Goal: Task Accomplishment & Management: Manage account settings

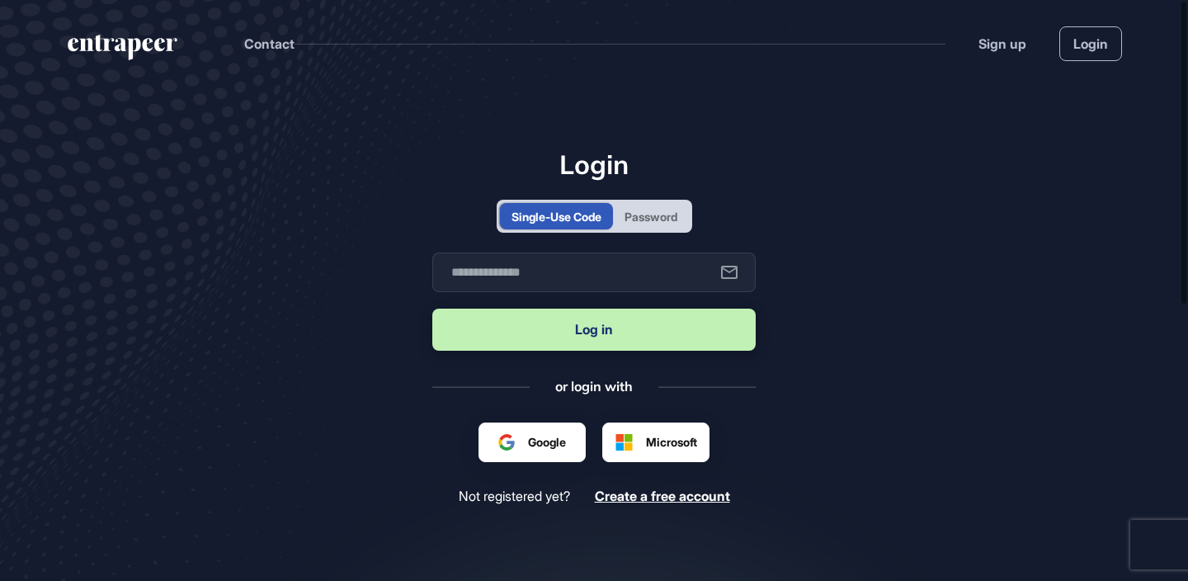
click at [645, 230] on div "Single-Use Code Password" at bounding box center [595, 216] width 196 height 33
click at [653, 218] on div "Password" at bounding box center [651, 216] width 53 height 17
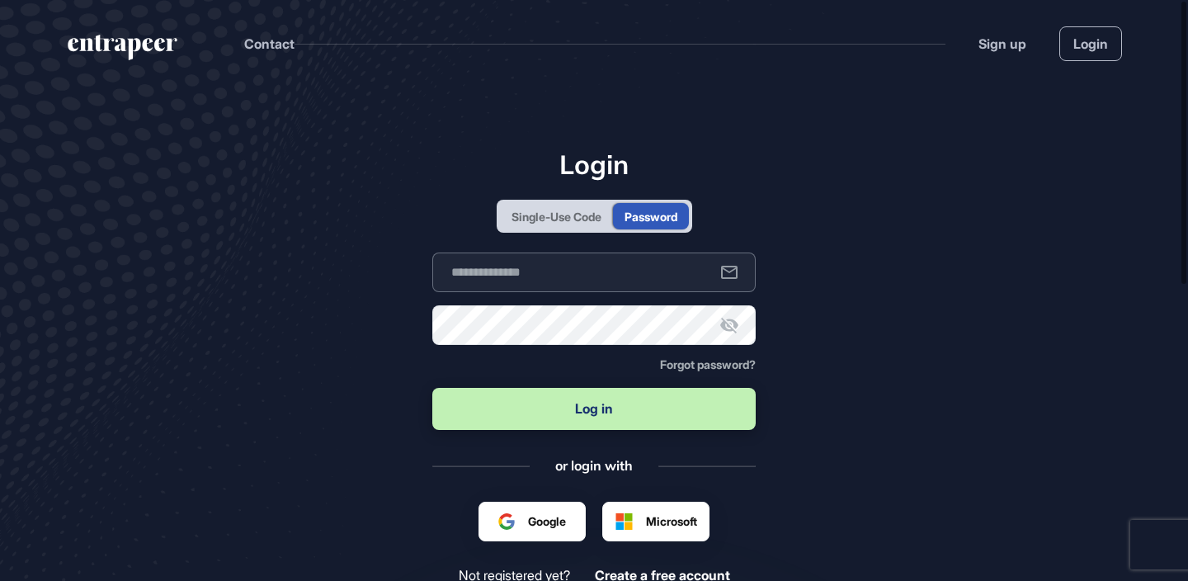
click at [617, 262] on input "text" at bounding box center [593, 272] width 323 height 40
type input "**********"
click at [432, 388] on button "Log in" at bounding box center [593, 409] width 323 height 42
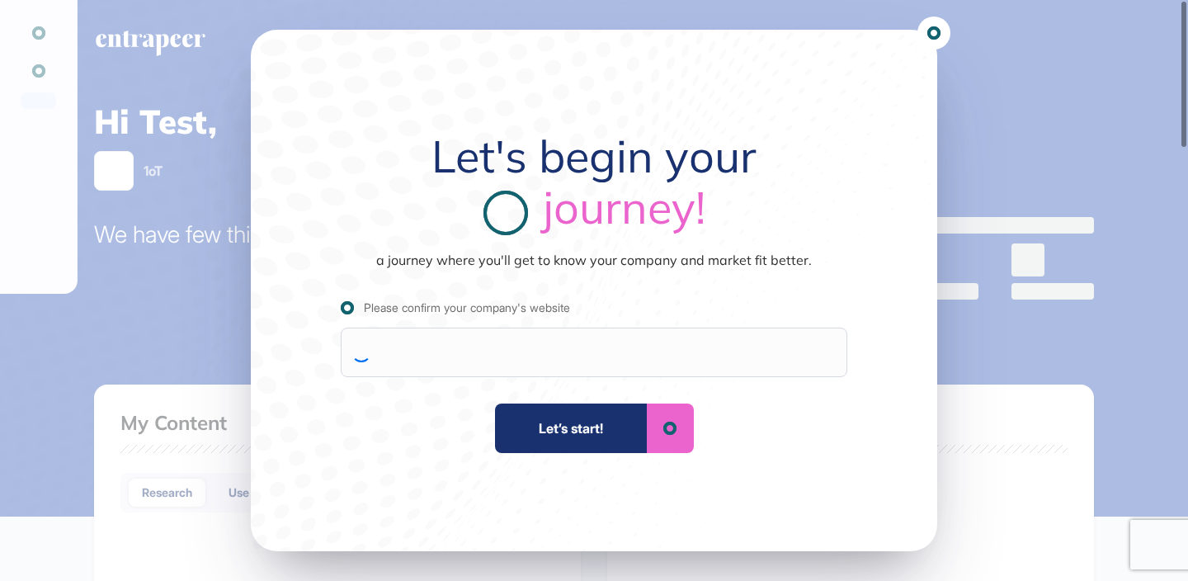
scroll to position [1, 1]
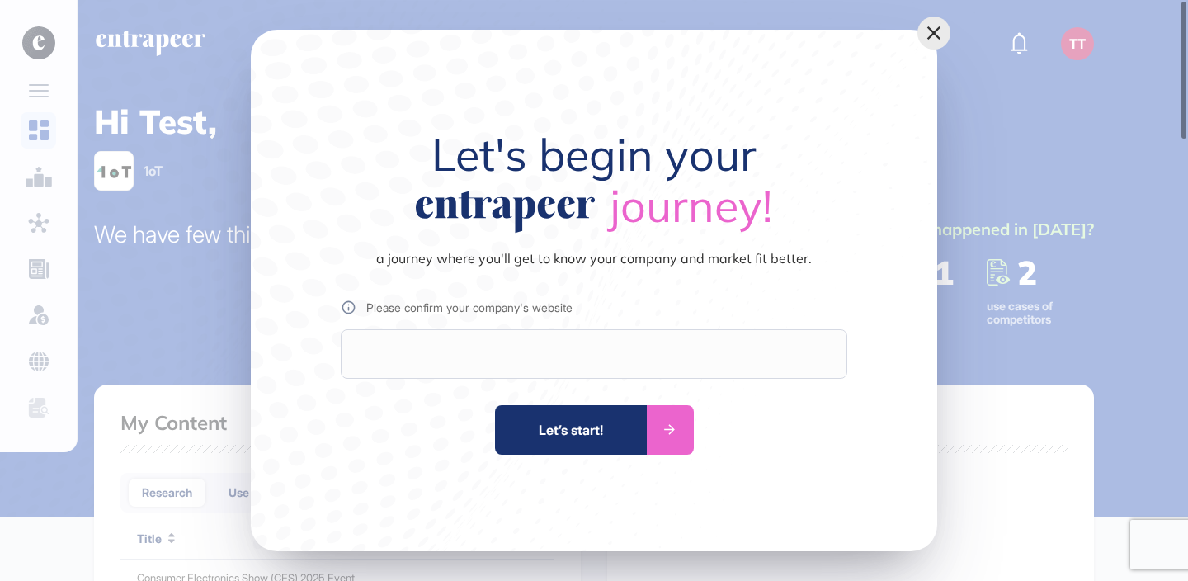
click at [932, 31] on icon at bounding box center [933, 32] width 13 height 13
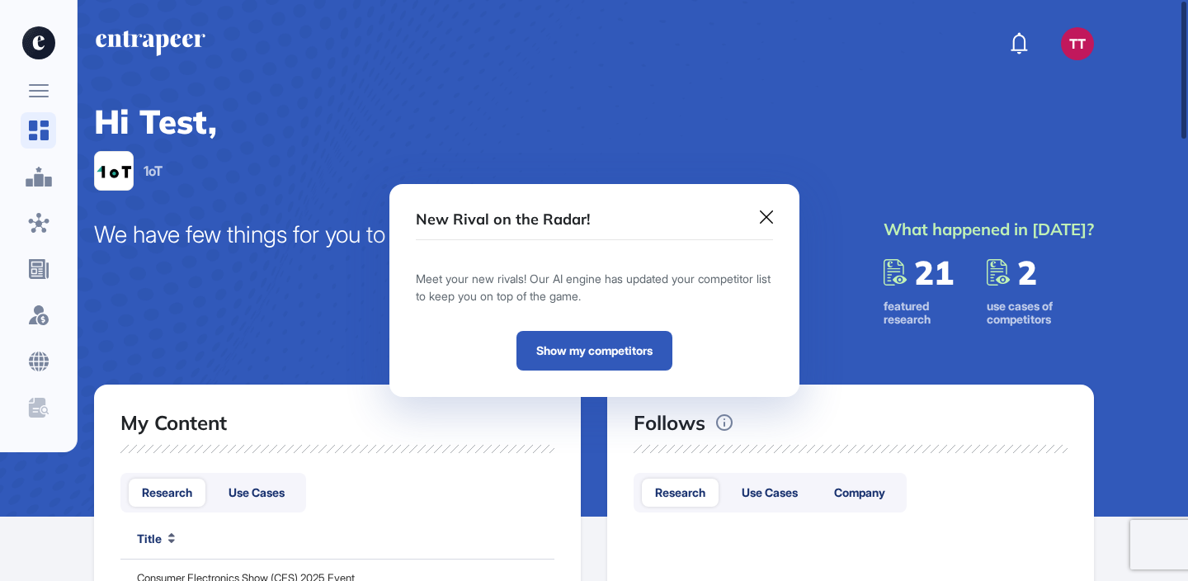
click at [762, 222] on icon at bounding box center [766, 216] width 13 height 13
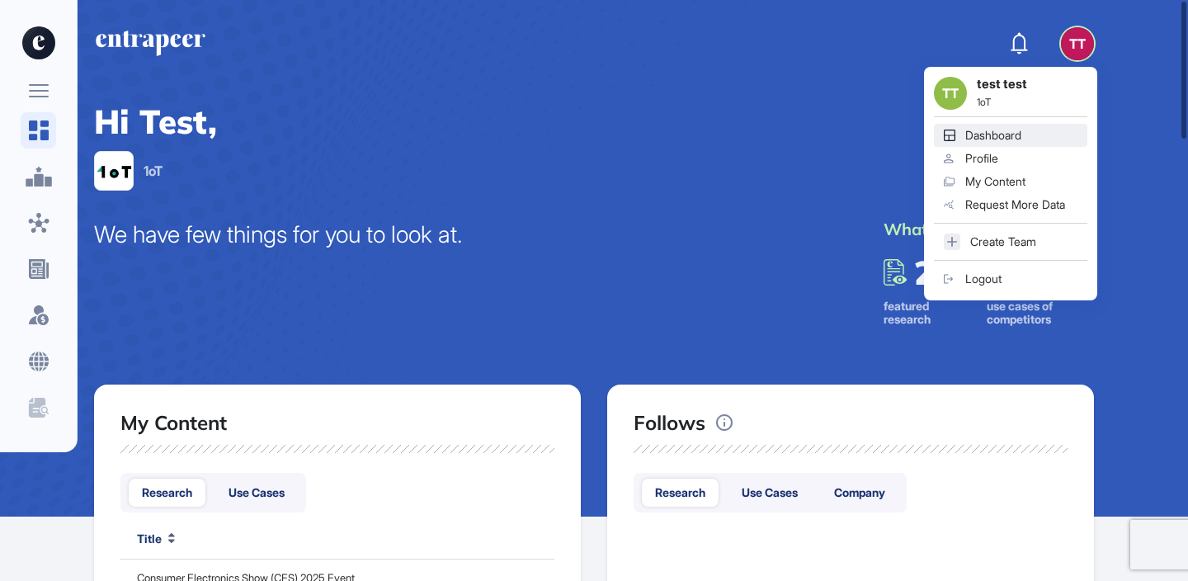
click at [1037, 156] on link "Profile" at bounding box center [1010, 158] width 153 height 23
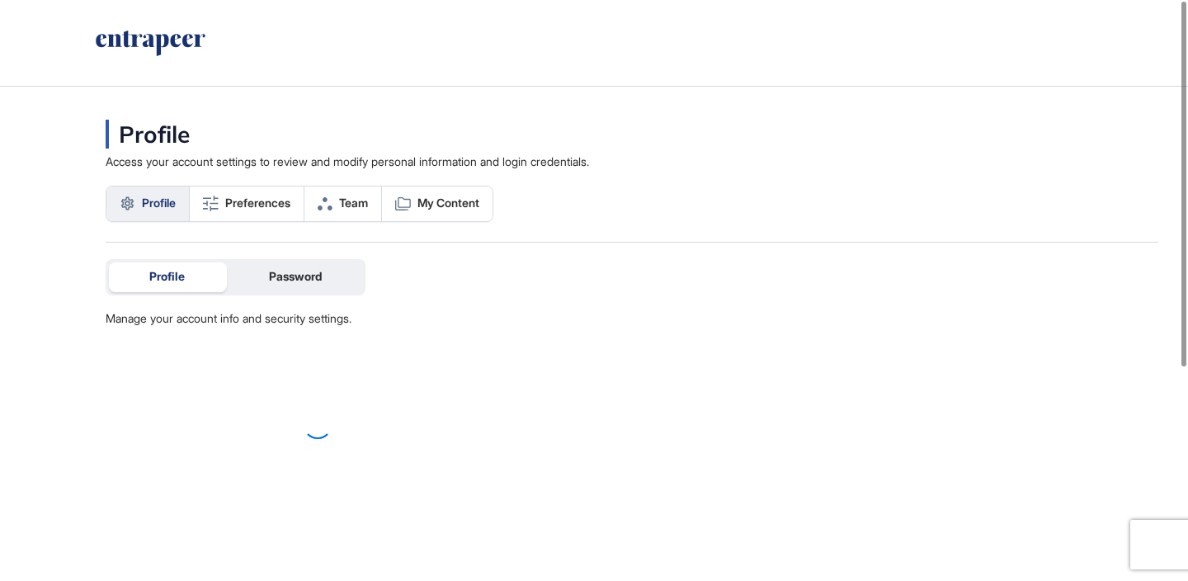
scroll to position [1, 1]
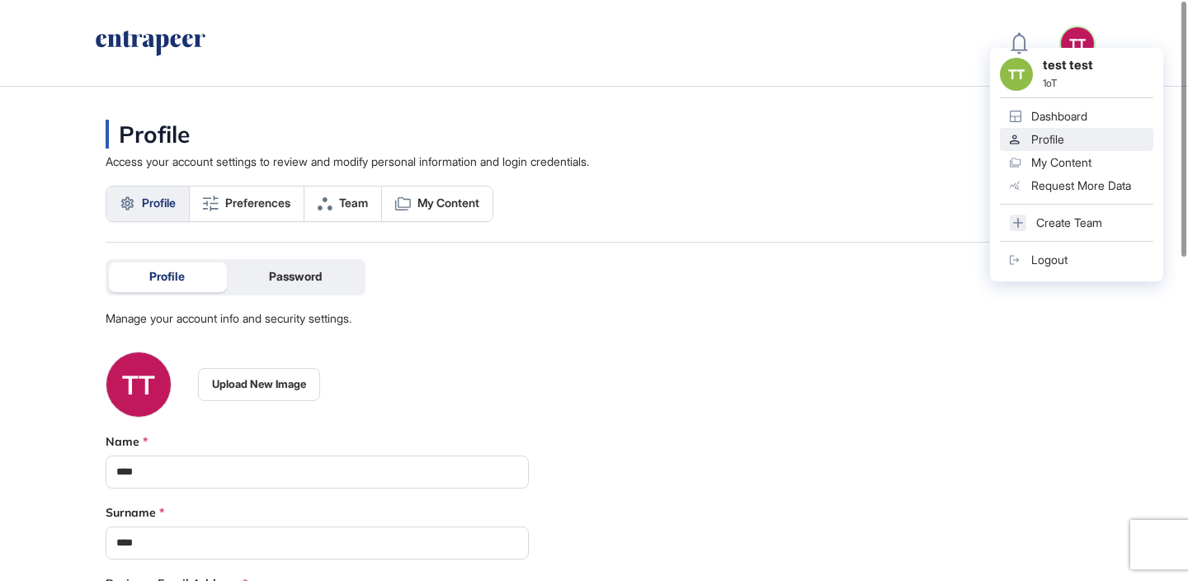
click at [1057, 264] on div "Logout" at bounding box center [1049, 259] width 36 height 13
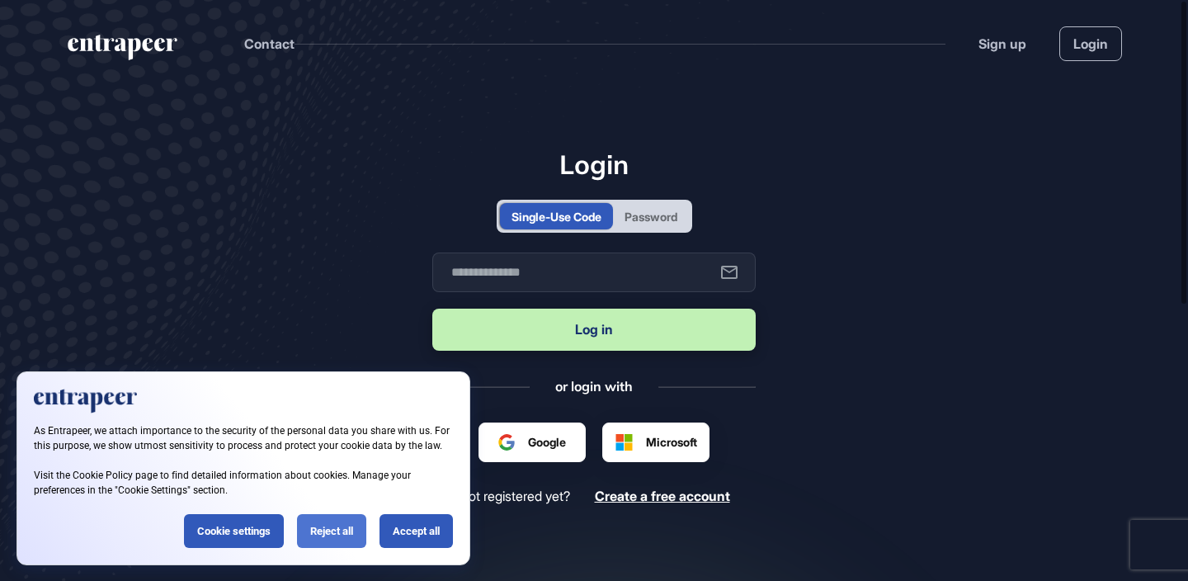
click at [344, 530] on div "Reject all" at bounding box center [331, 531] width 69 height 34
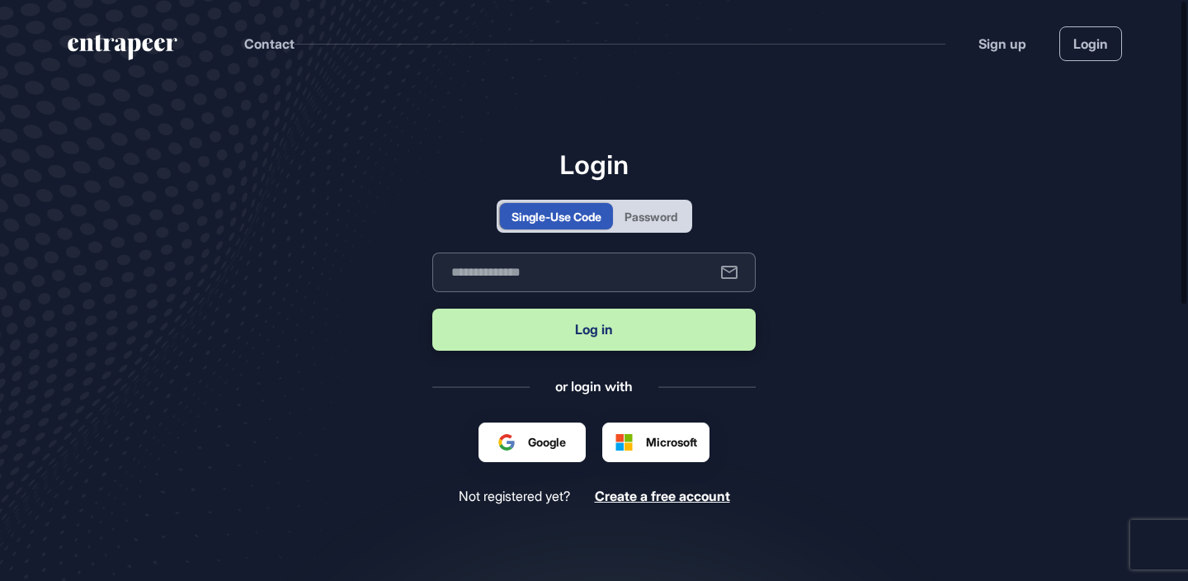
click at [601, 271] on input "text" at bounding box center [593, 272] width 323 height 40
type input "**********"
click at [432, 309] on button "Log in" at bounding box center [593, 330] width 323 height 42
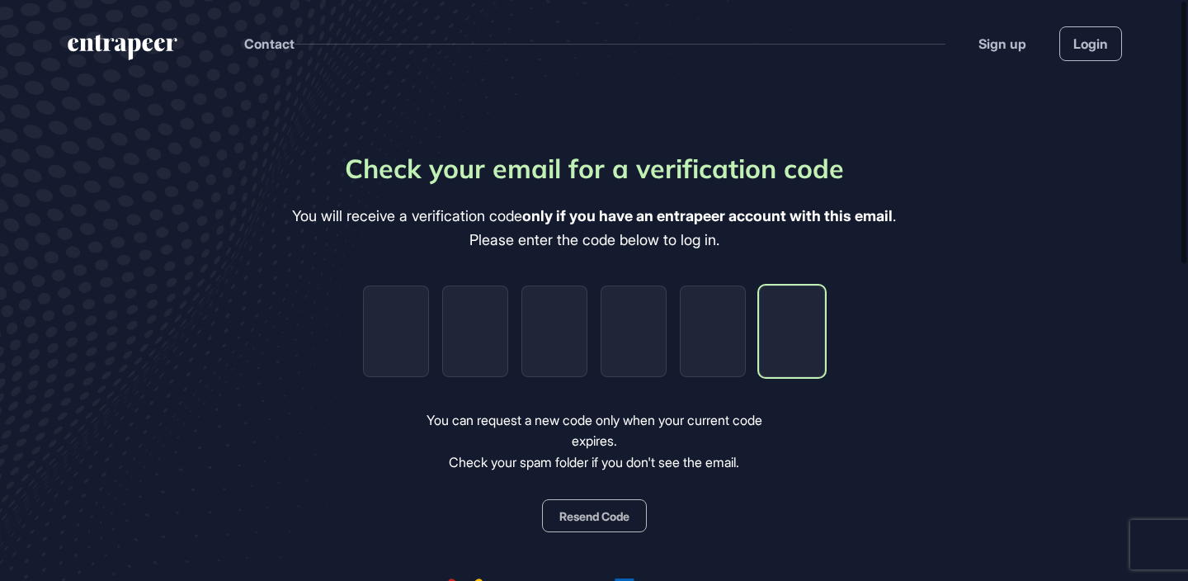
paste input "*"
type input "*"
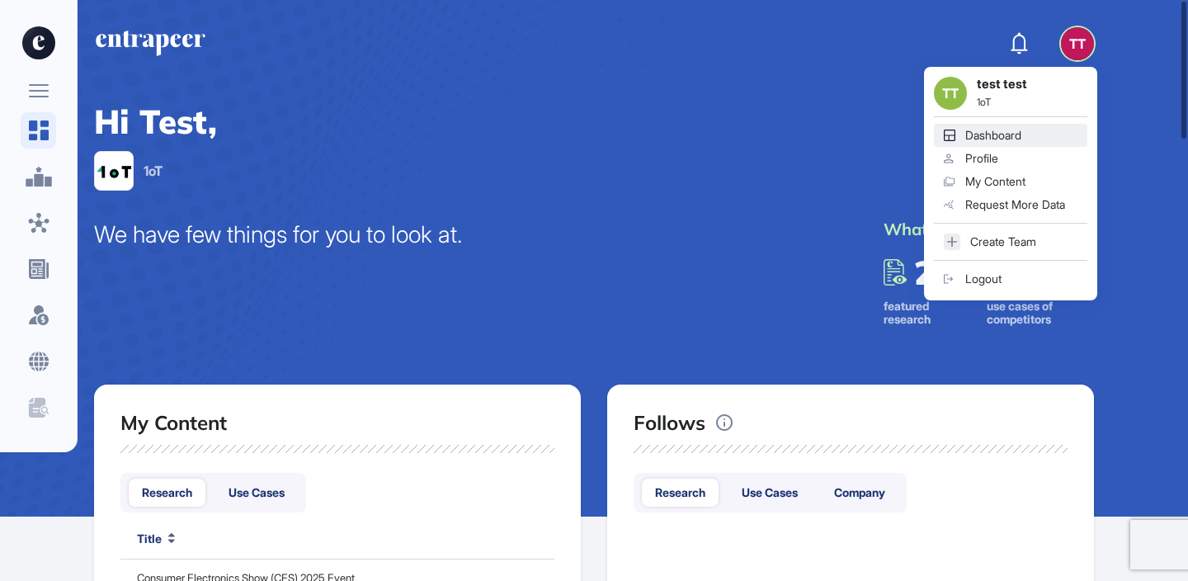
click at [1048, 279] on link "Logout" at bounding box center [1010, 278] width 153 height 23
